Goal: Transaction & Acquisition: Download file/media

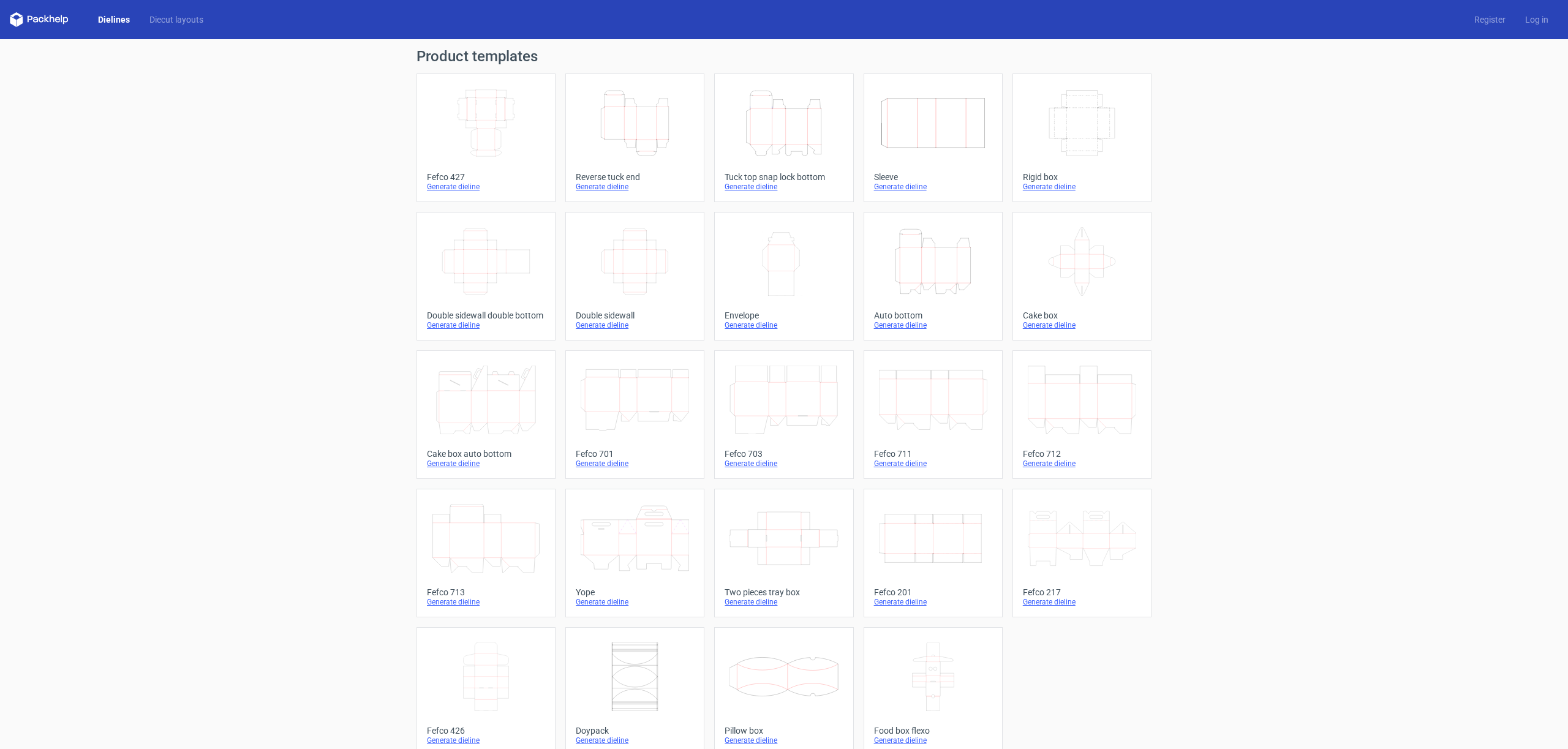
click at [752, 188] on div "Generate dieline" at bounding box center [783, 186] width 118 height 10
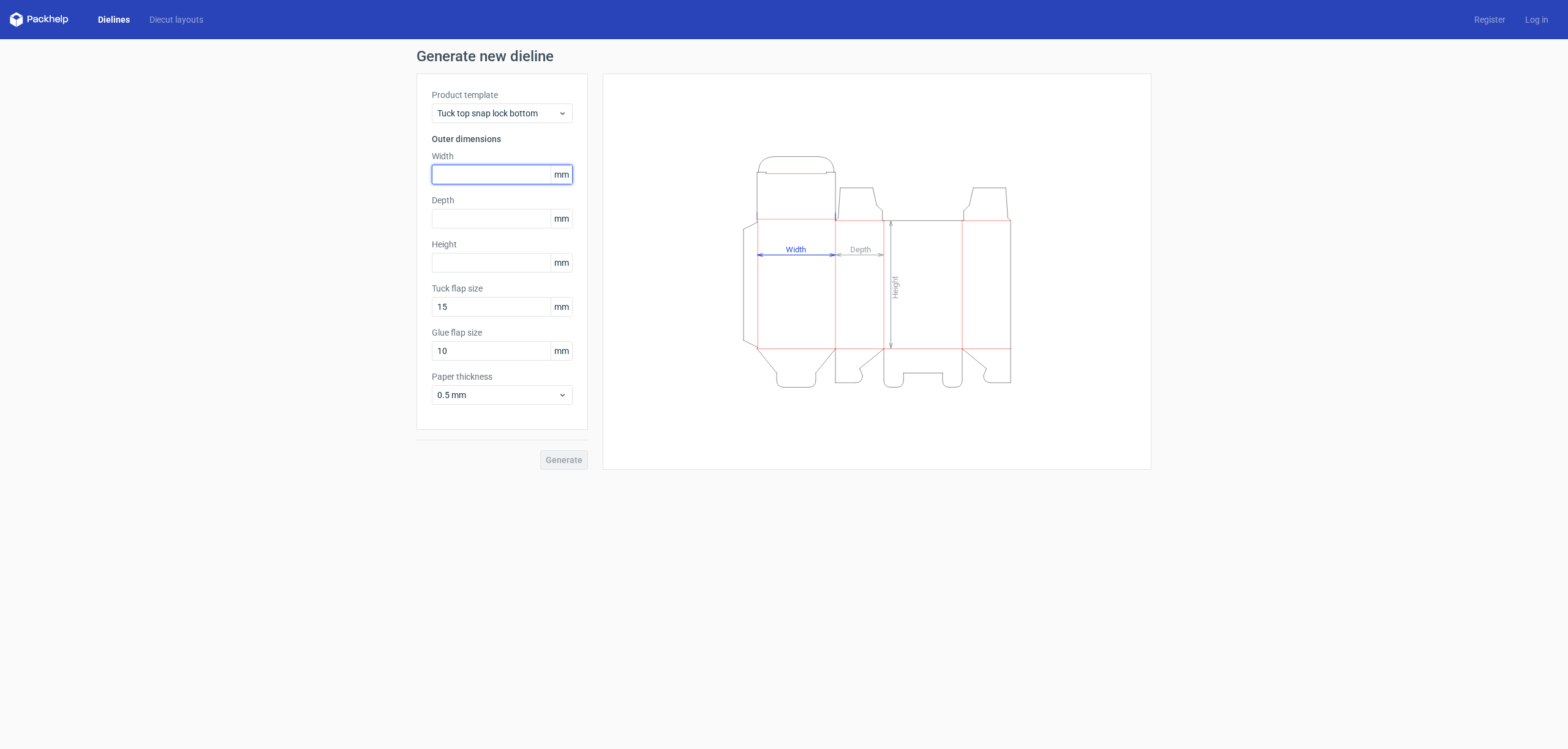
click at [502, 176] on input "text" at bounding box center [502, 175] width 141 height 20
click at [488, 266] on input "text" at bounding box center [502, 263] width 141 height 20
type input "300"
click at [481, 222] on input "text" at bounding box center [502, 219] width 141 height 20
click at [460, 176] on input "text" at bounding box center [502, 175] width 141 height 20
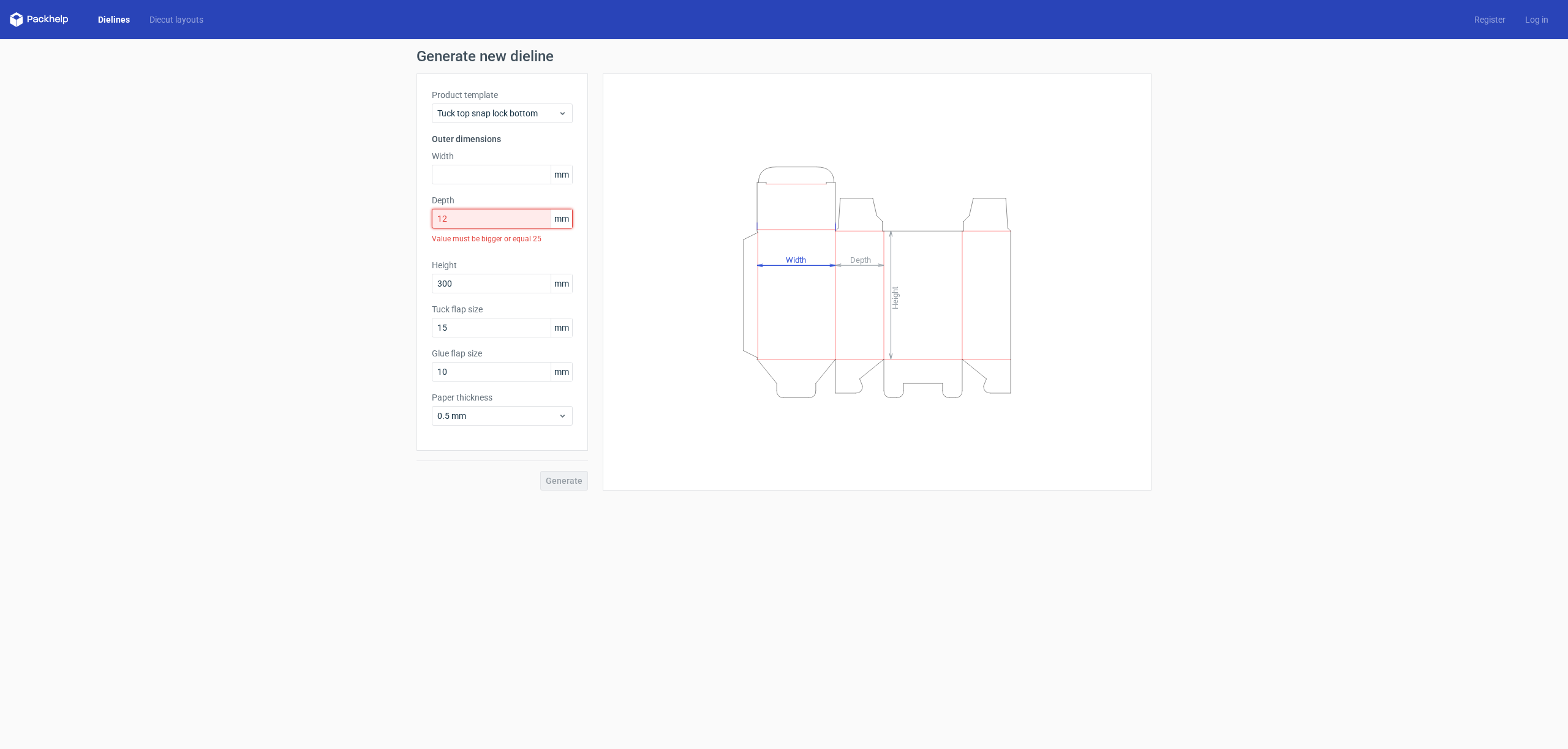
click at [462, 215] on input "12" at bounding box center [502, 219] width 141 height 20
type input "120"
click at [464, 175] on input "text" at bounding box center [502, 175] width 141 height 20
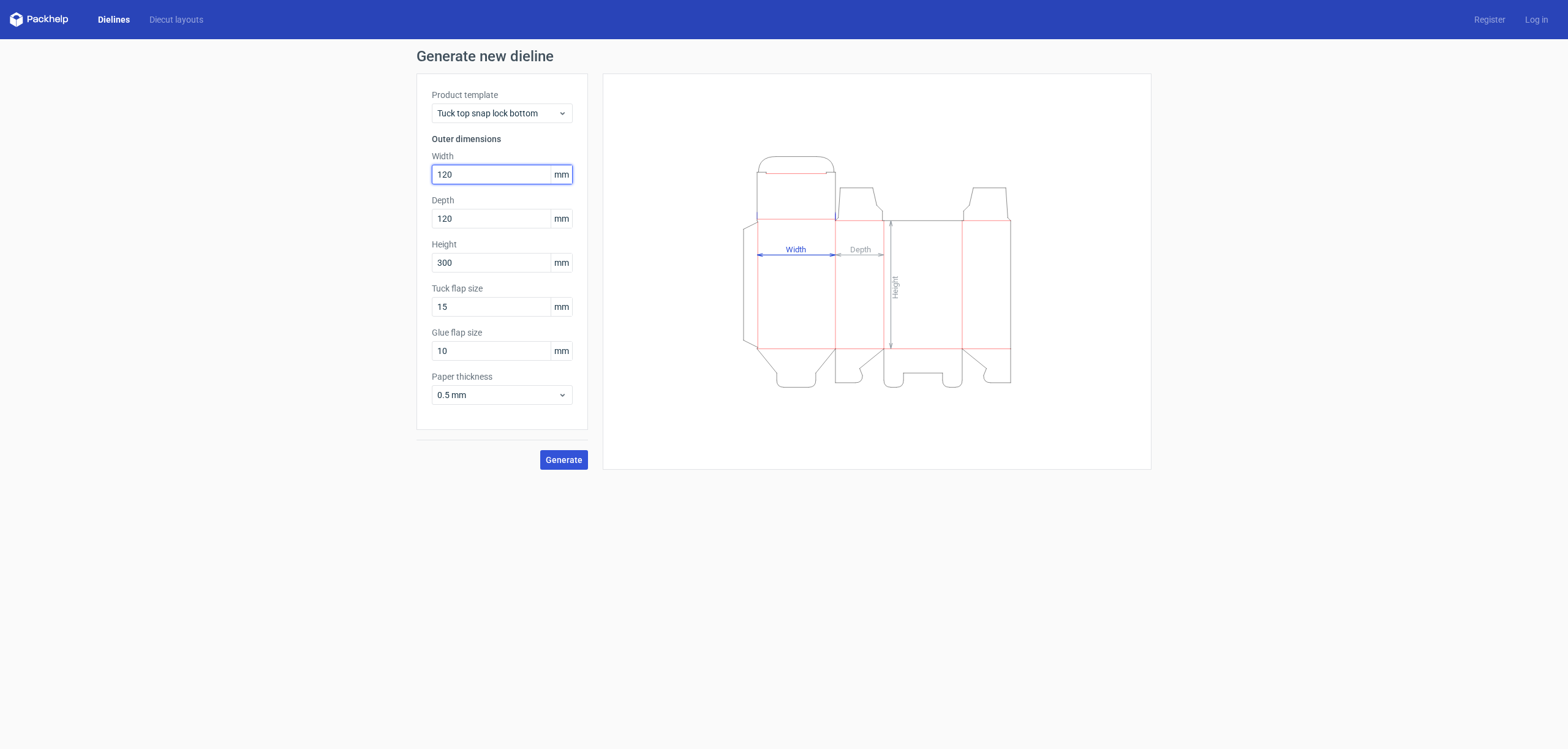
type input "120"
drag, startPoint x: 566, startPoint y: 463, endPoint x: 541, endPoint y: 493, distance: 39.1
click at [566, 463] on span "Generate" at bounding box center [564, 460] width 37 height 9
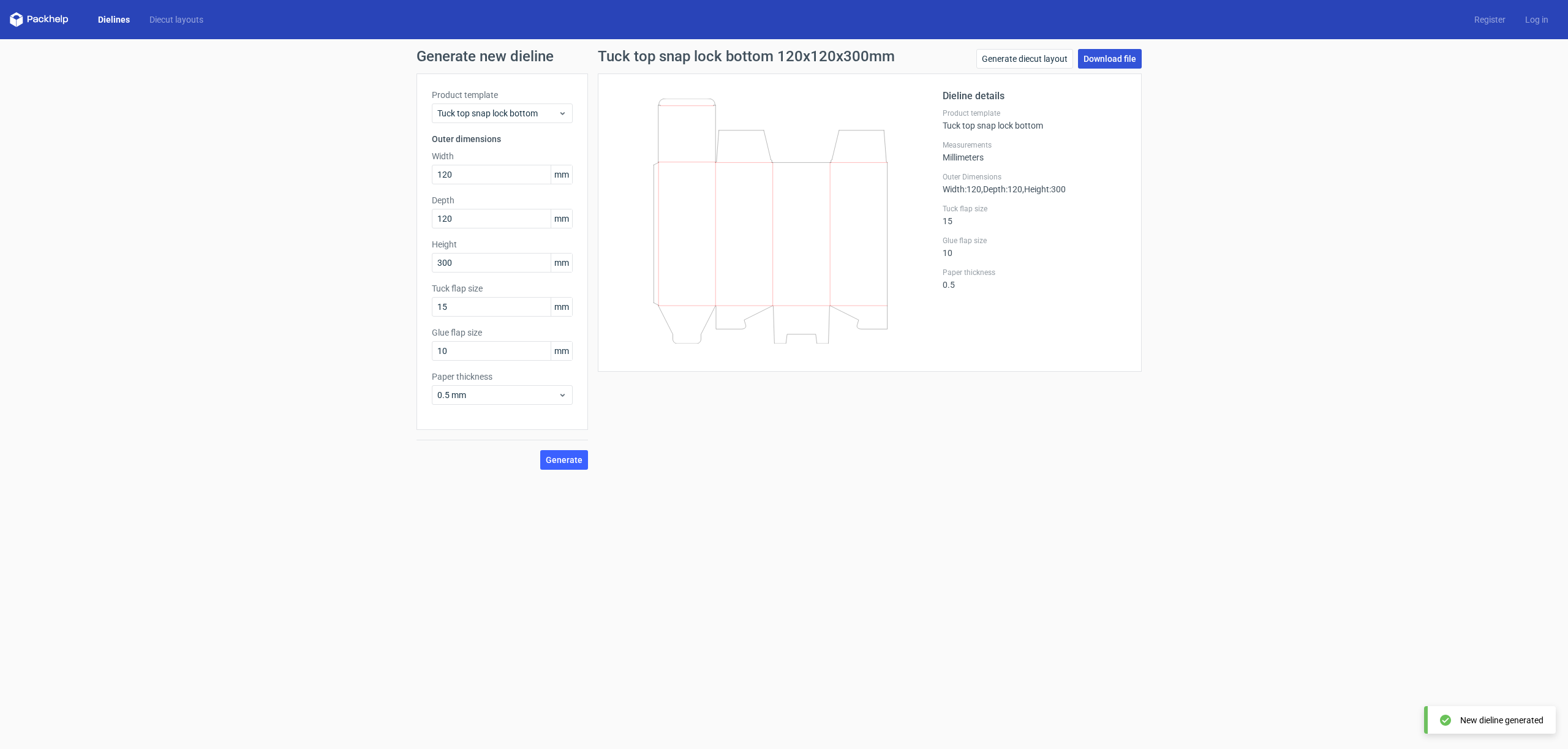
click at [1085, 56] on link "Download file" at bounding box center [1110, 59] width 64 height 20
